Goal: Transaction & Acquisition: Book appointment/travel/reservation

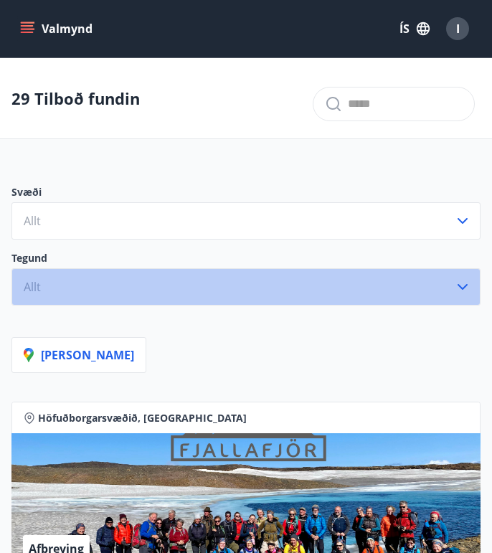
click at [88, 284] on button "Allt" at bounding box center [245, 286] width 469 height 37
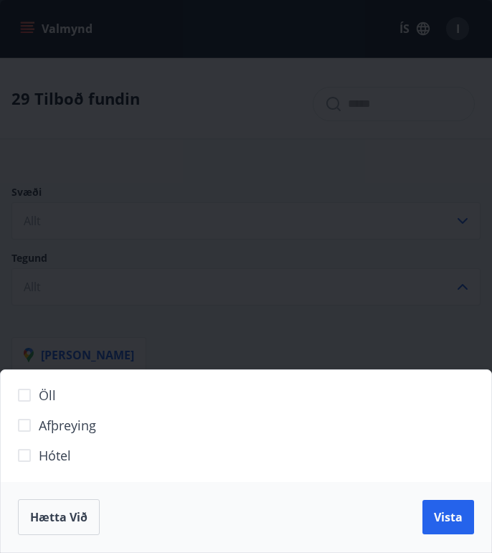
click at [60, 450] on span "Hótel" at bounding box center [55, 455] width 32 height 19
click at [434, 515] on button "Vista" at bounding box center [449, 517] width 52 height 34
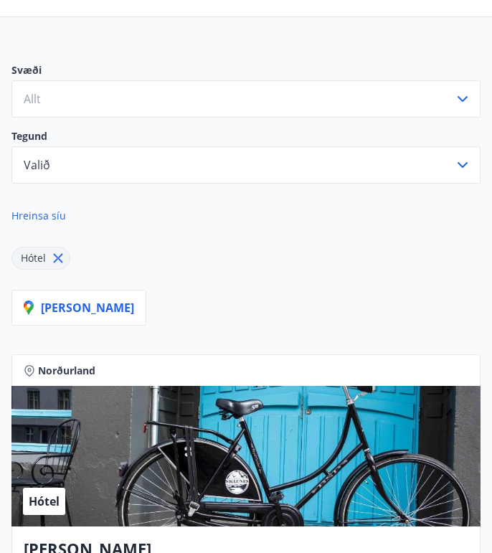
scroll to position [112, 0]
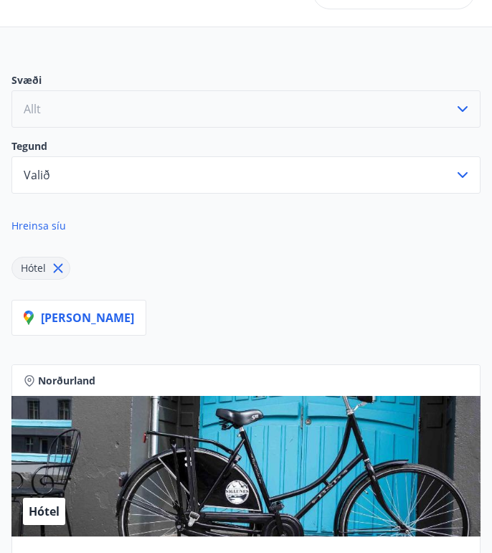
click at [289, 93] on button "Allt" at bounding box center [245, 108] width 469 height 37
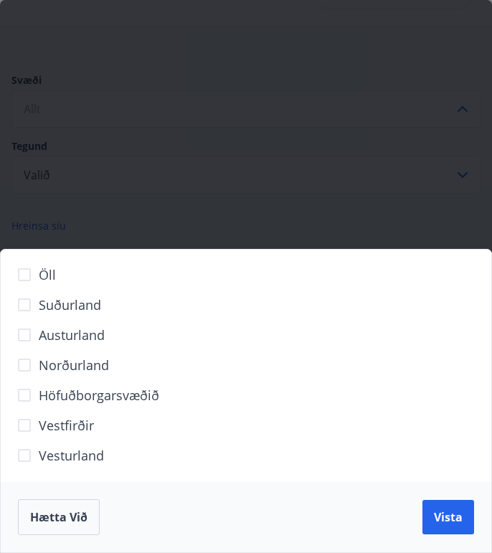
click at [75, 390] on span "Höfuðborgarsvæðið" at bounding box center [99, 395] width 121 height 19
click at [431, 514] on button "Vista" at bounding box center [449, 517] width 52 height 34
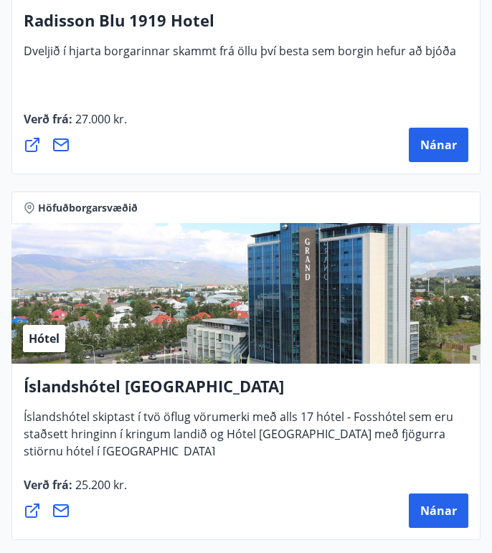
scroll to position [2414, 0]
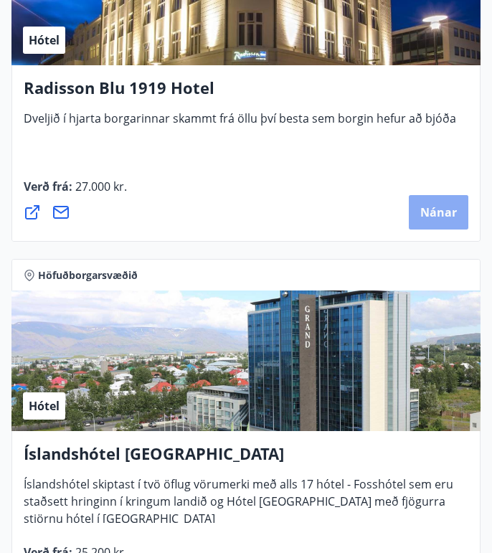
click at [454, 227] on button "Nánar" at bounding box center [439, 212] width 60 height 34
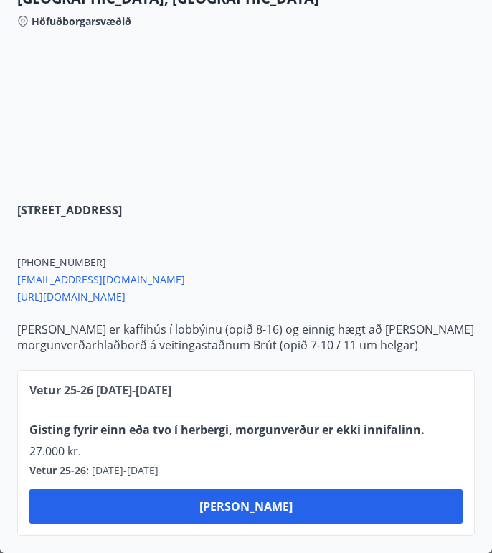
scroll to position [452, 0]
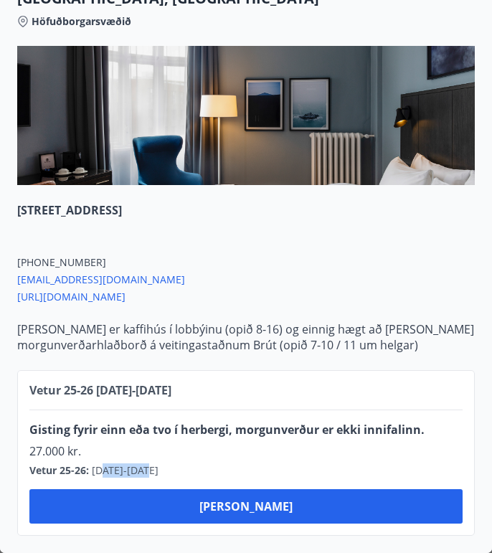
drag, startPoint x: 102, startPoint y: 471, endPoint x: 172, endPoint y: 472, distance: 70.4
click at [159, 472] on span "[DATE] - [DATE]" at bounding box center [124, 471] width 70 height 14
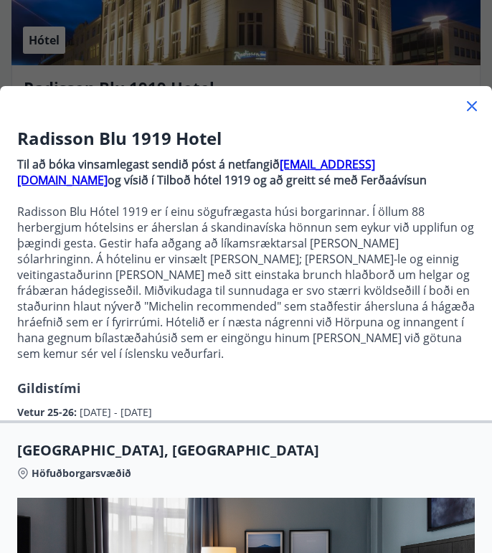
scroll to position [0, 0]
click at [474, 103] on icon at bounding box center [472, 106] width 17 height 17
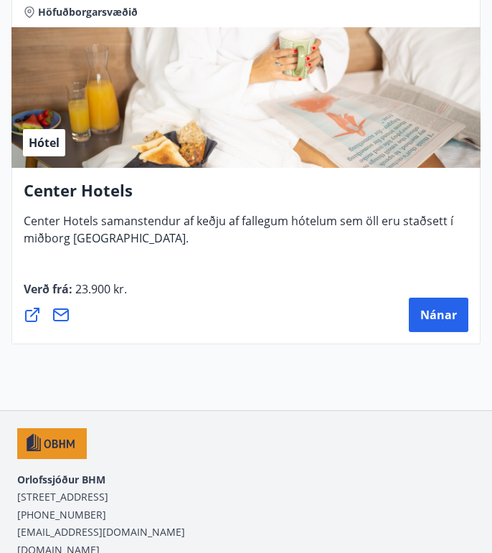
scroll to position [3048, 0]
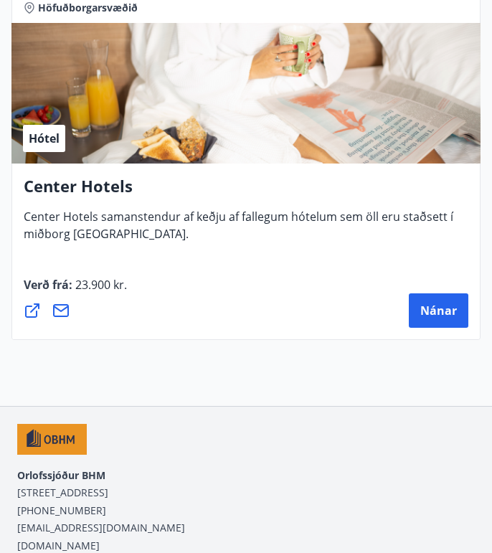
click at [118, 193] on h4 "Center Hotels" at bounding box center [246, 191] width 445 height 33
click at [418, 309] on button "Nánar" at bounding box center [439, 311] width 60 height 34
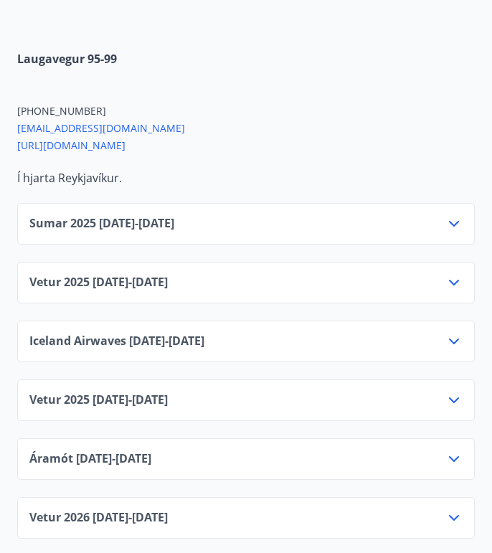
scroll to position [708, 0]
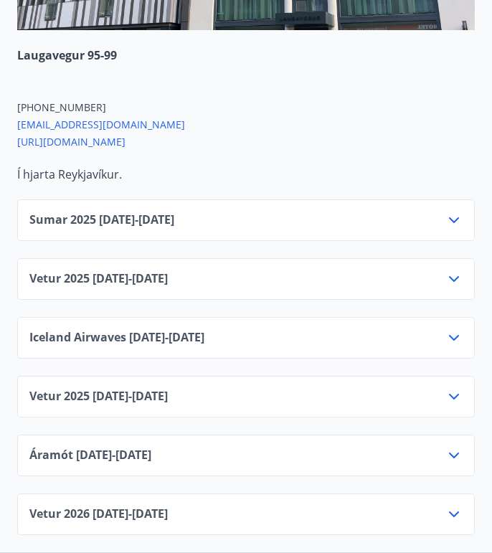
click at [376, 210] on div "Sumar [PHONE_NUMBER][DATE] - [DATE]" at bounding box center [246, 221] width 458 height 42
click at [378, 222] on div "Sumar [PHONE_NUMBER][DATE] - [DATE]" at bounding box center [246, 226] width 434 height 29
click at [460, 217] on icon at bounding box center [454, 220] width 17 height 17
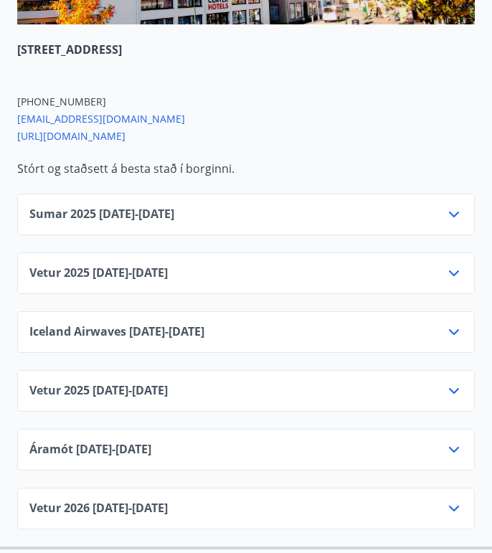
scroll to position [1585, 0]
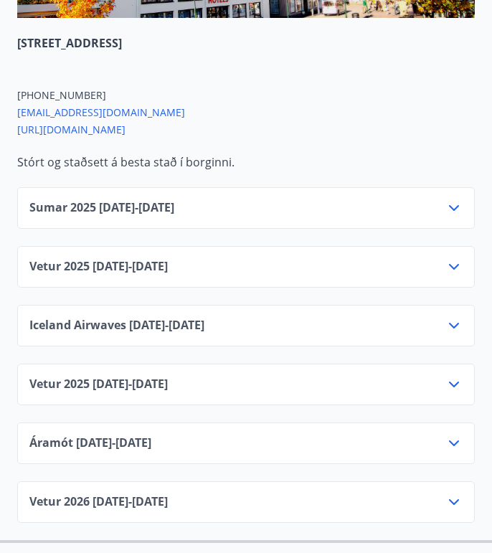
click at [383, 212] on div "Sumar [PHONE_NUMBER][DATE] - [DATE]" at bounding box center [246, 214] width 434 height 29
click at [453, 203] on icon at bounding box center [454, 208] width 17 height 17
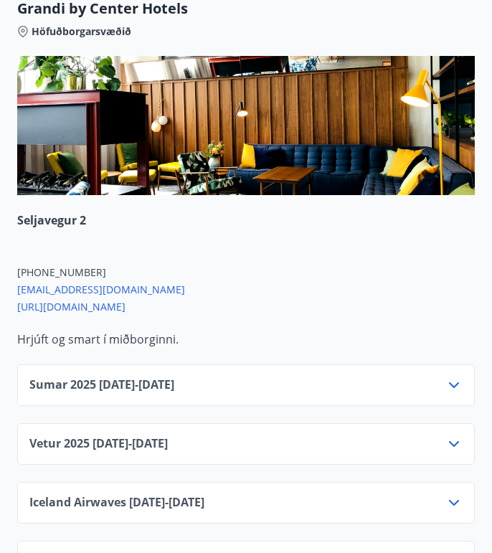
scroll to position [2274, 0]
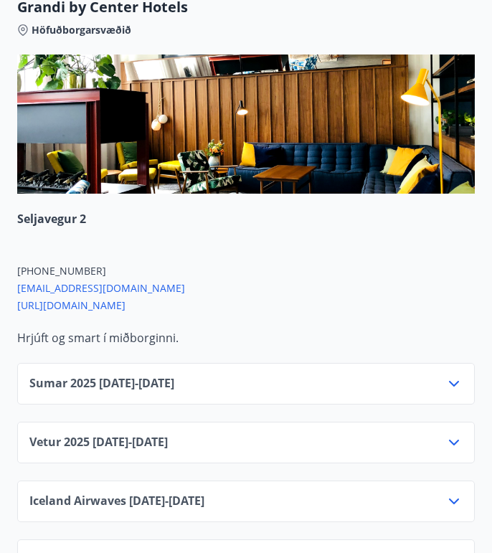
click at [375, 373] on div "Sumar [PHONE_NUMBER][DATE] - [DATE]" at bounding box center [246, 384] width 458 height 42
click at [380, 389] on div "Sumar [PHONE_NUMBER][DATE] - [DATE]" at bounding box center [246, 389] width 434 height 29
click at [454, 389] on icon at bounding box center [454, 383] width 17 height 17
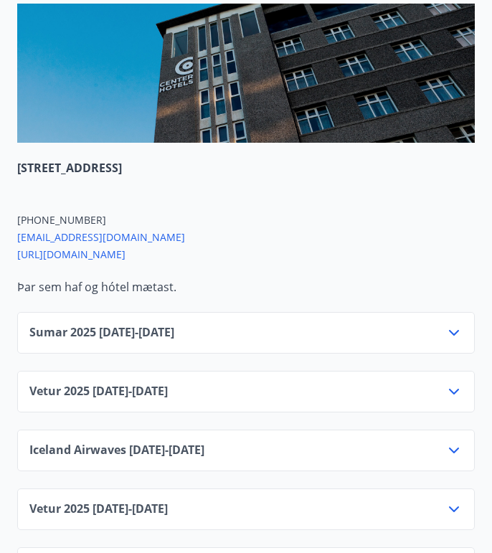
scroll to position [3235, 0]
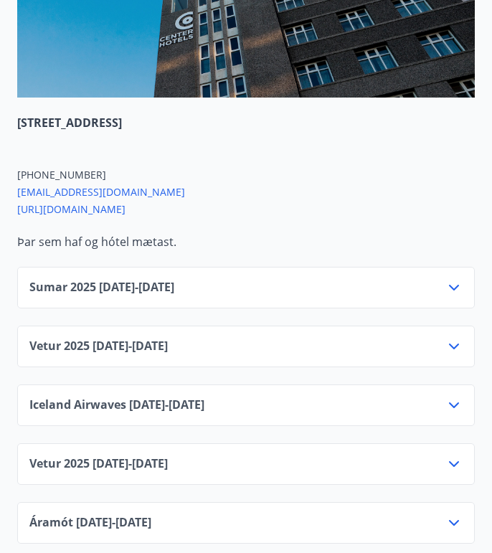
click at [406, 281] on div "Sumar [PHONE_NUMBER][DATE] - [DATE]" at bounding box center [246, 293] width 434 height 29
click at [444, 287] on div "Sumar [PHONE_NUMBER][DATE] - [DATE]" at bounding box center [246, 293] width 434 height 29
click at [450, 287] on icon at bounding box center [454, 287] width 17 height 17
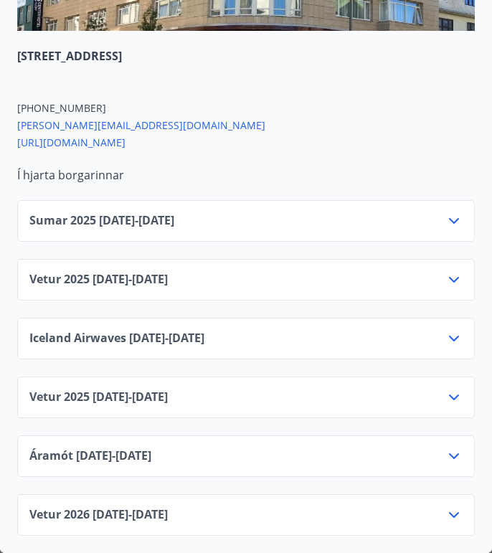
scroll to position [6463, 0]
click at [363, 225] on div "Sumar [PHONE_NUMBER][DATE] - [DATE]" at bounding box center [246, 226] width 434 height 29
click at [424, 219] on div "Sumar [PHONE_NUMBER][DATE] - [DATE]" at bounding box center [246, 226] width 434 height 29
click at [451, 219] on icon at bounding box center [454, 221] width 10 height 6
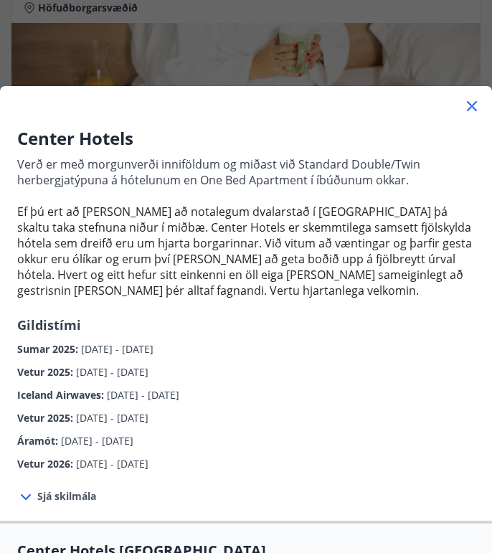
scroll to position [0, 0]
click at [472, 103] on icon at bounding box center [472, 106] width 17 height 17
